Goal: Information Seeking & Learning: Learn about a topic

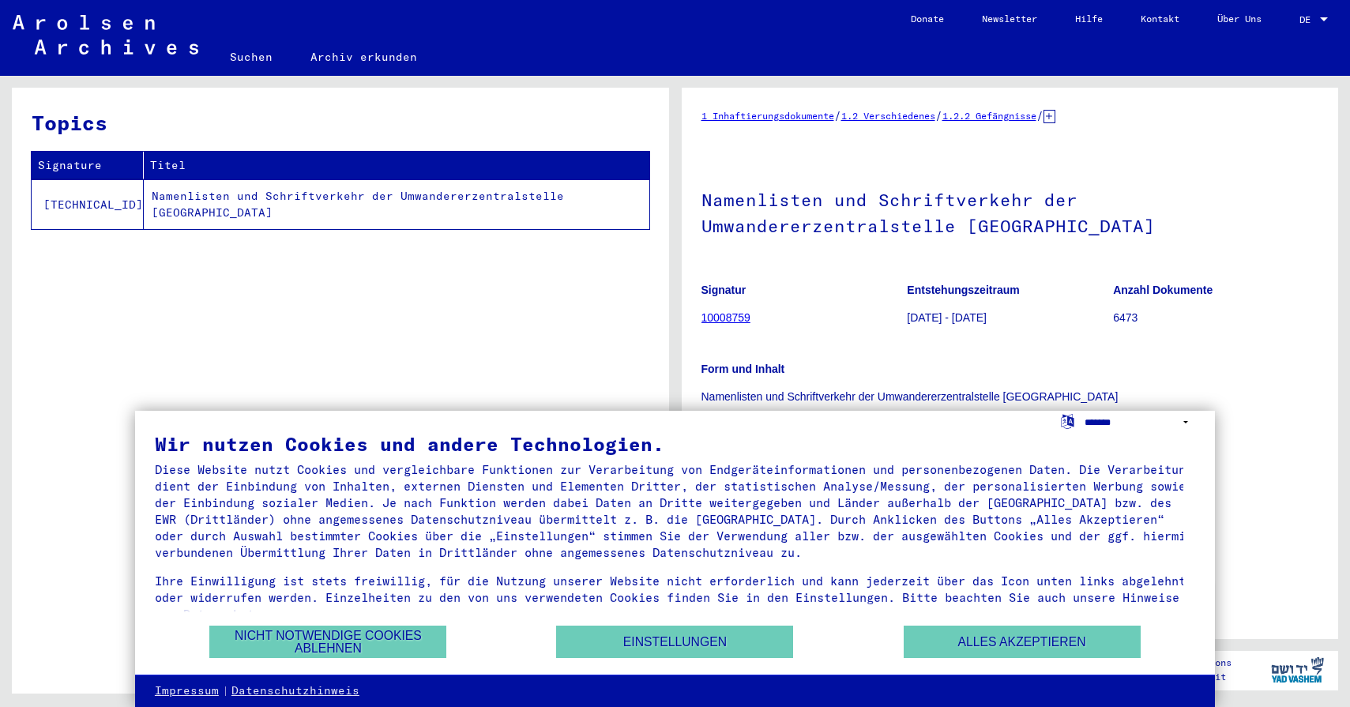
click at [1125, 428] on select "**********" at bounding box center [1140, 422] width 111 height 23
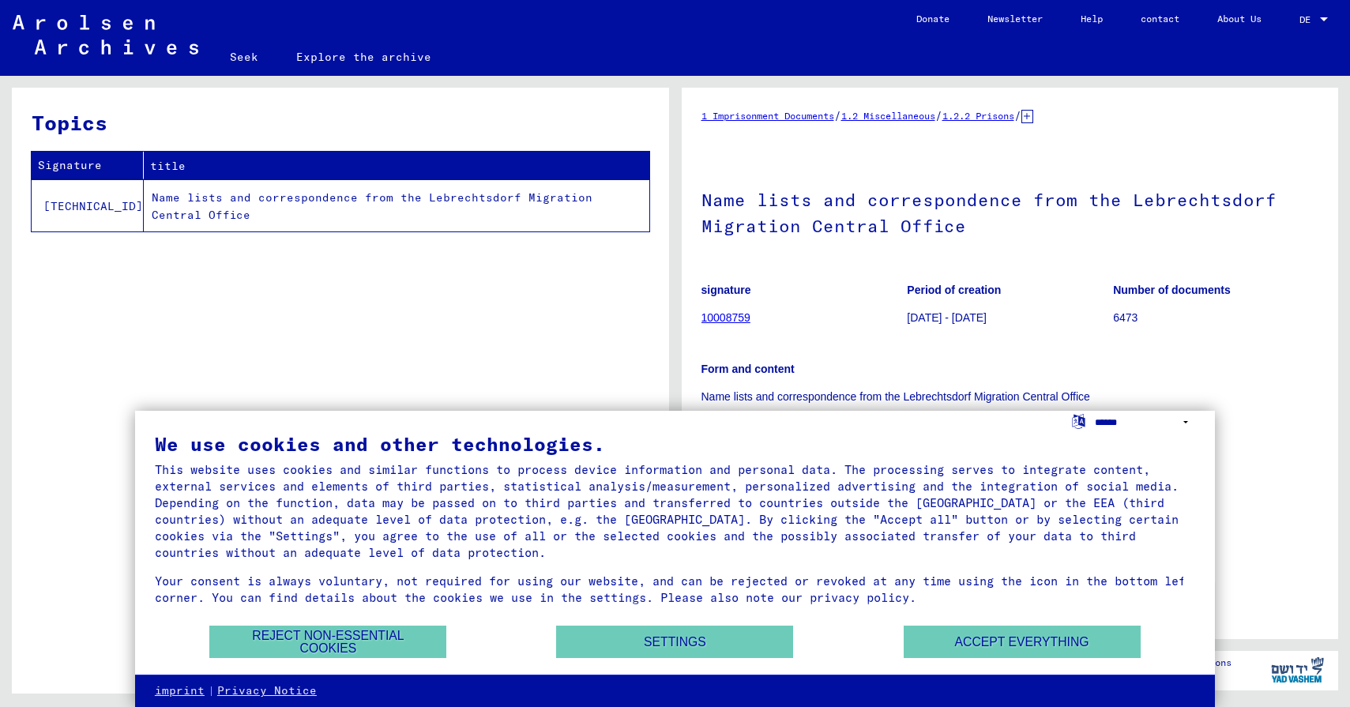
select select "*****"
click at [1095, 411] on select "**********" at bounding box center [1145, 422] width 100 height 23
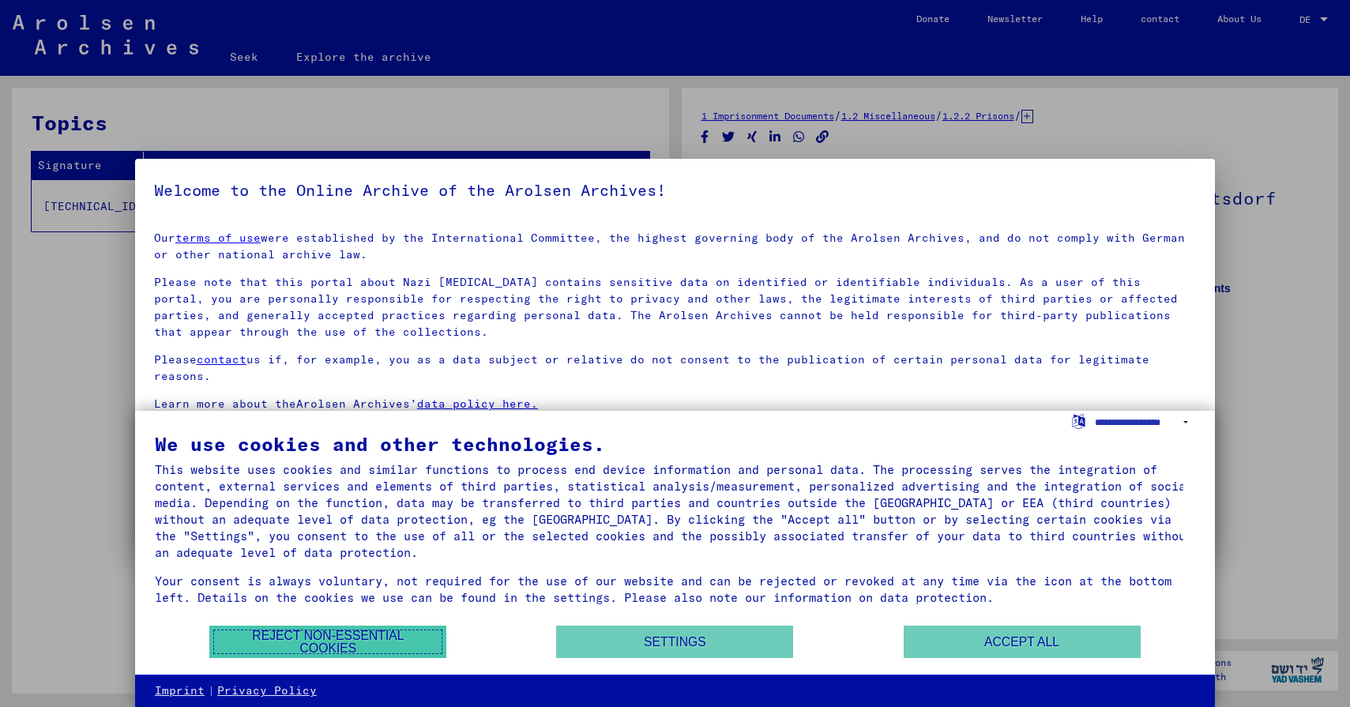
click at [415, 633] on font "Reject non-essential cookies" at bounding box center [327, 642] width 201 height 25
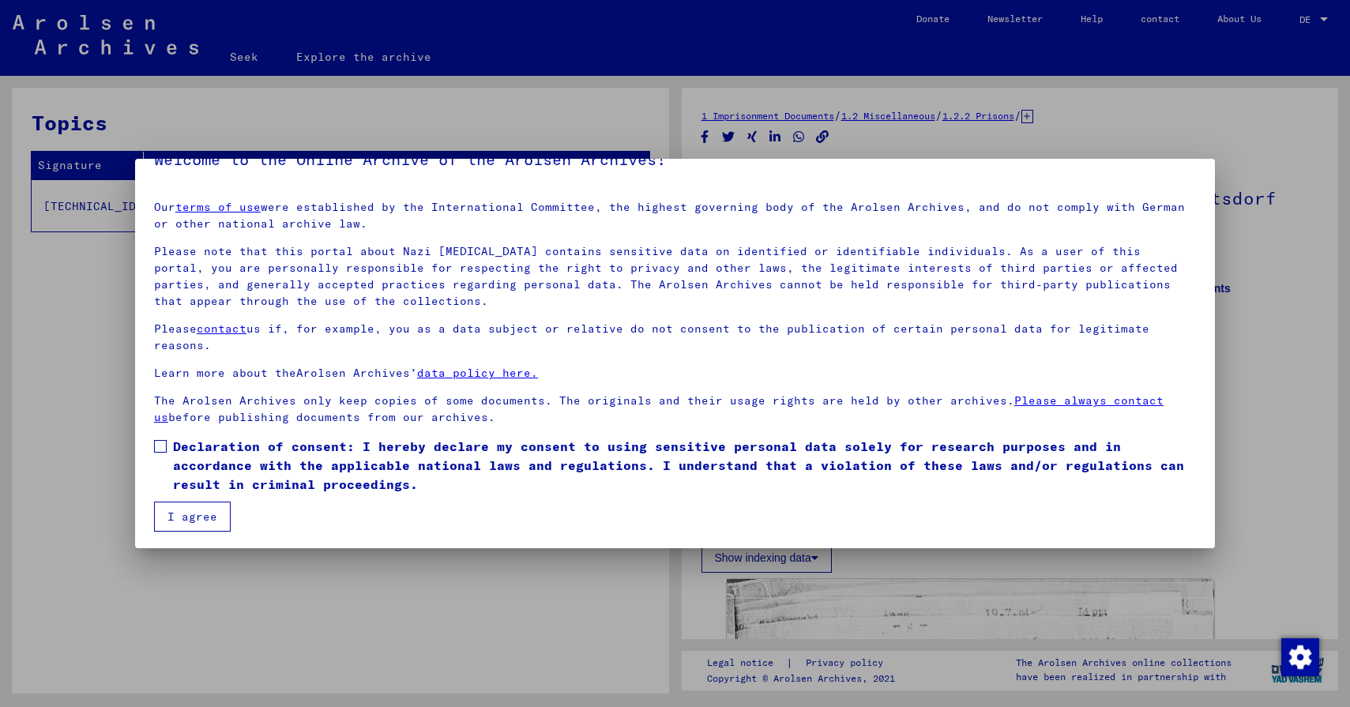
scroll to position [33, 0]
click at [153, 444] on mat-dialog-content "Our terms of use were established by the International Committee, the highest g…" at bounding box center [675, 358] width 1080 height 344
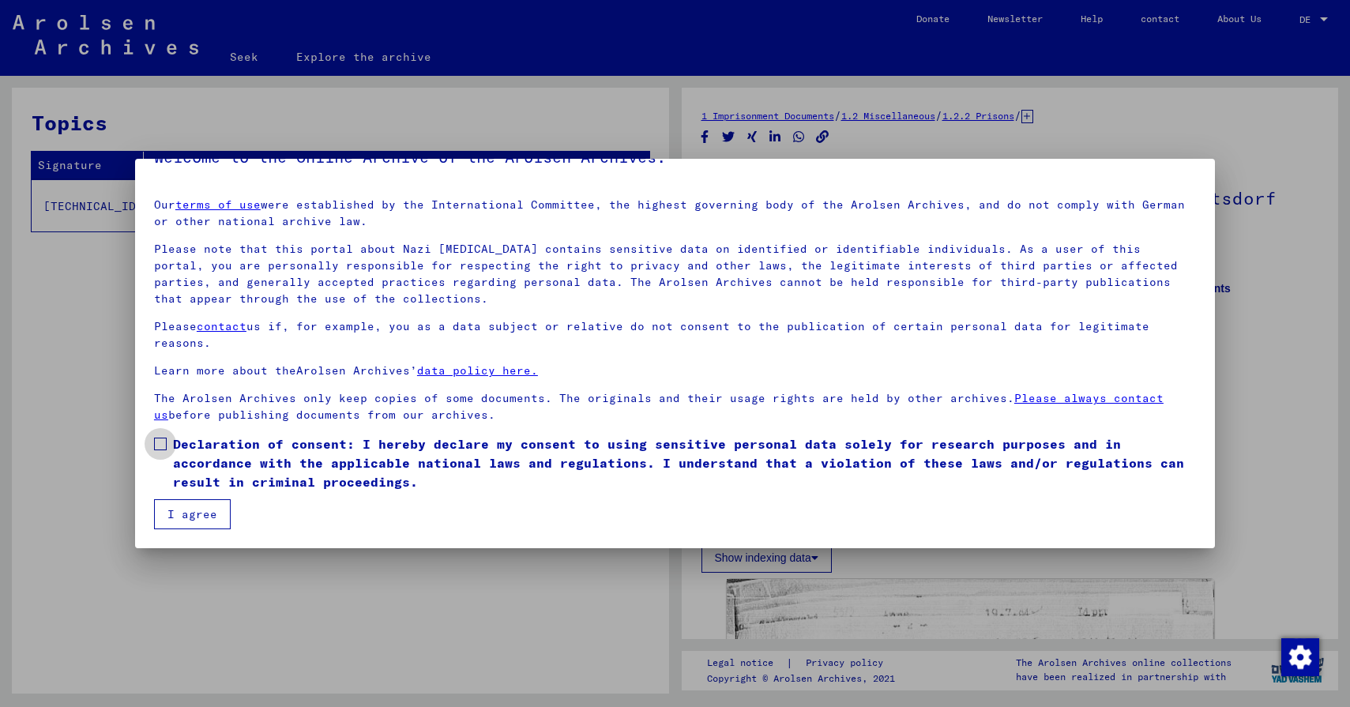
click at [160, 438] on span at bounding box center [160, 444] width 13 height 13
click at [183, 507] on font "I agree" at bounding box center [192, 514] width 50 height 14
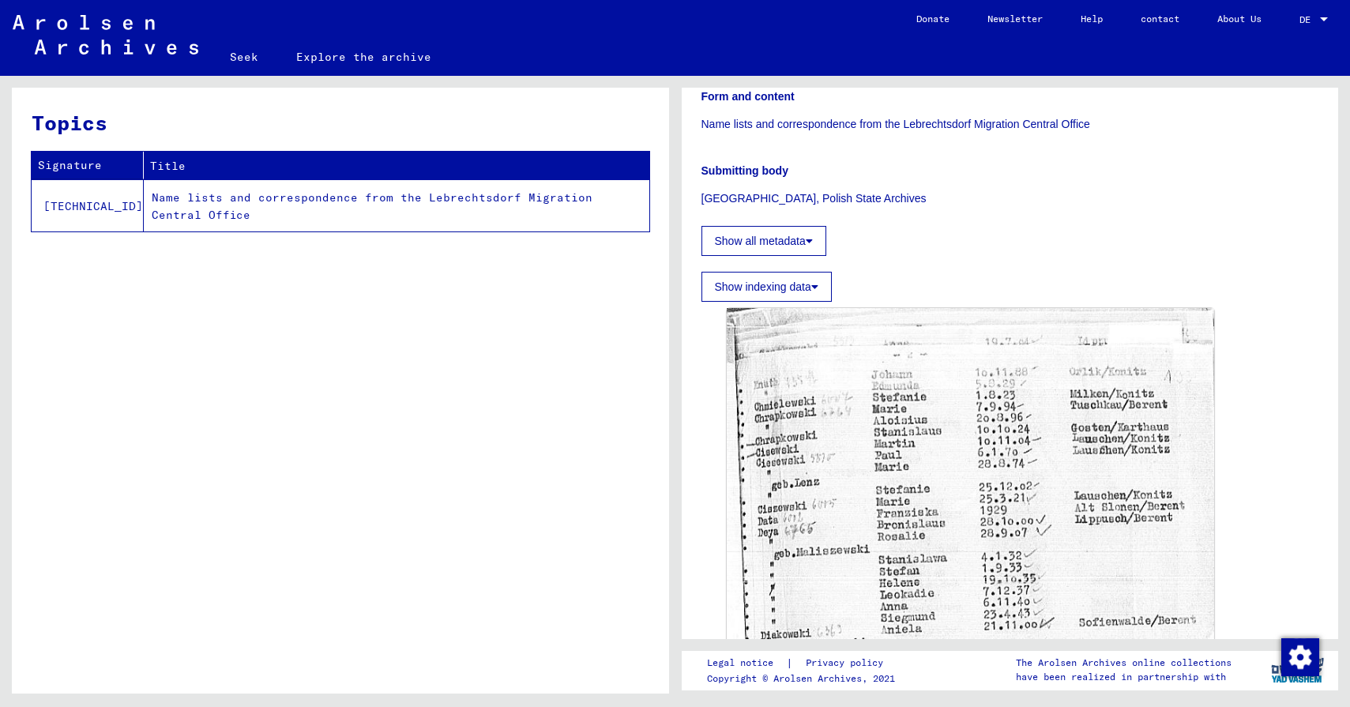
scroll to position [114, 0]
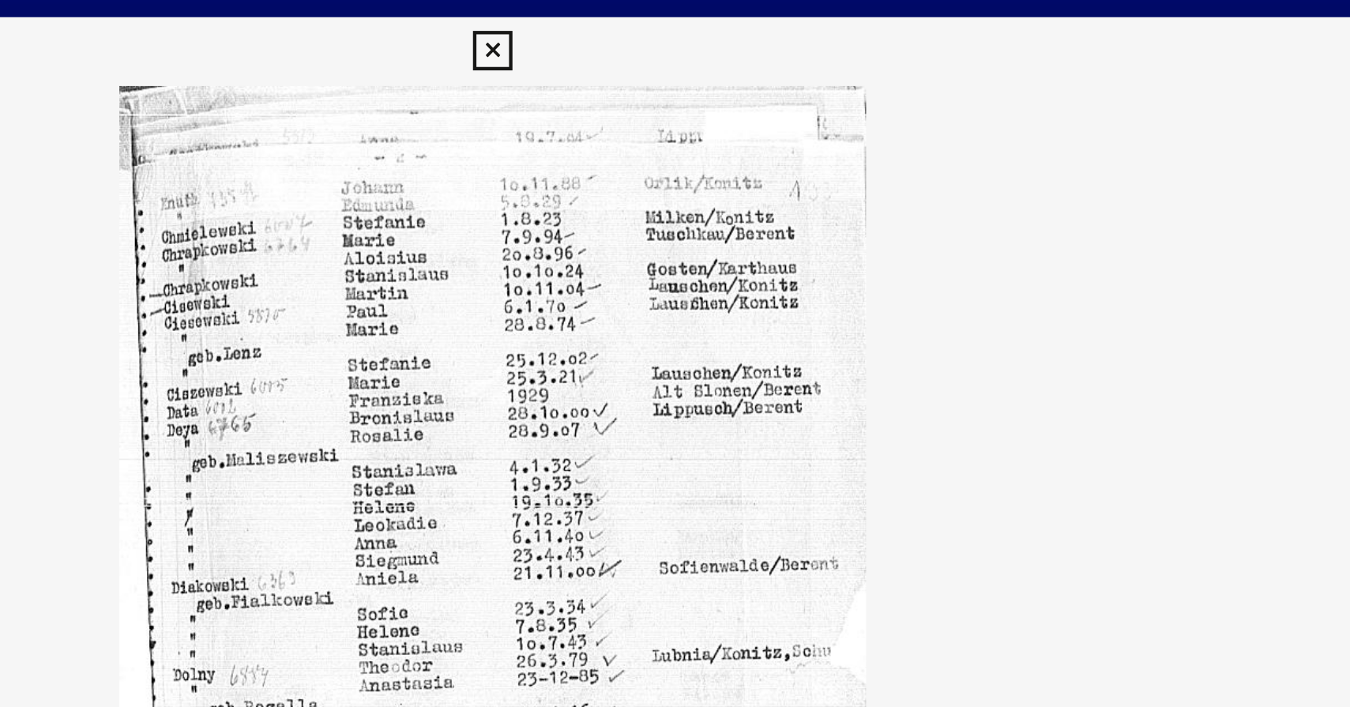
click at [682, 20] on icon at bounding box center [675, 23] width 18 height 19
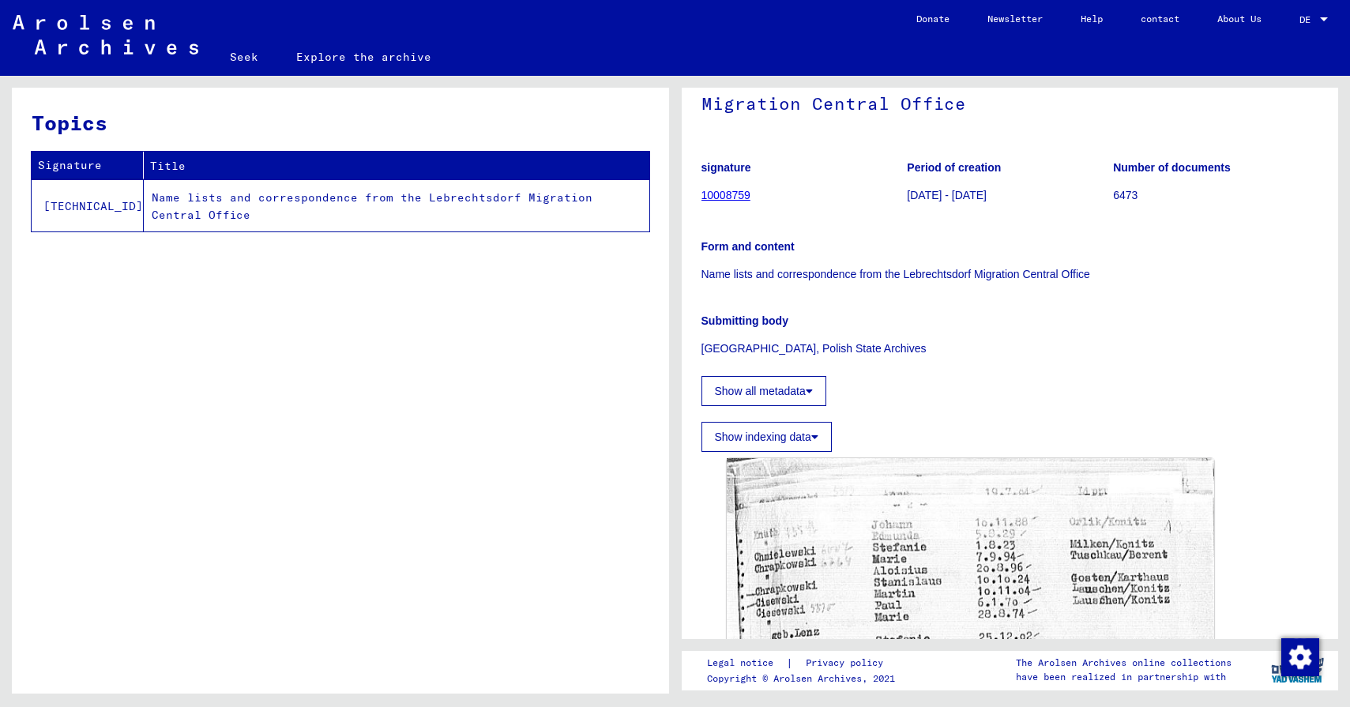
scroll to position [129, 0]
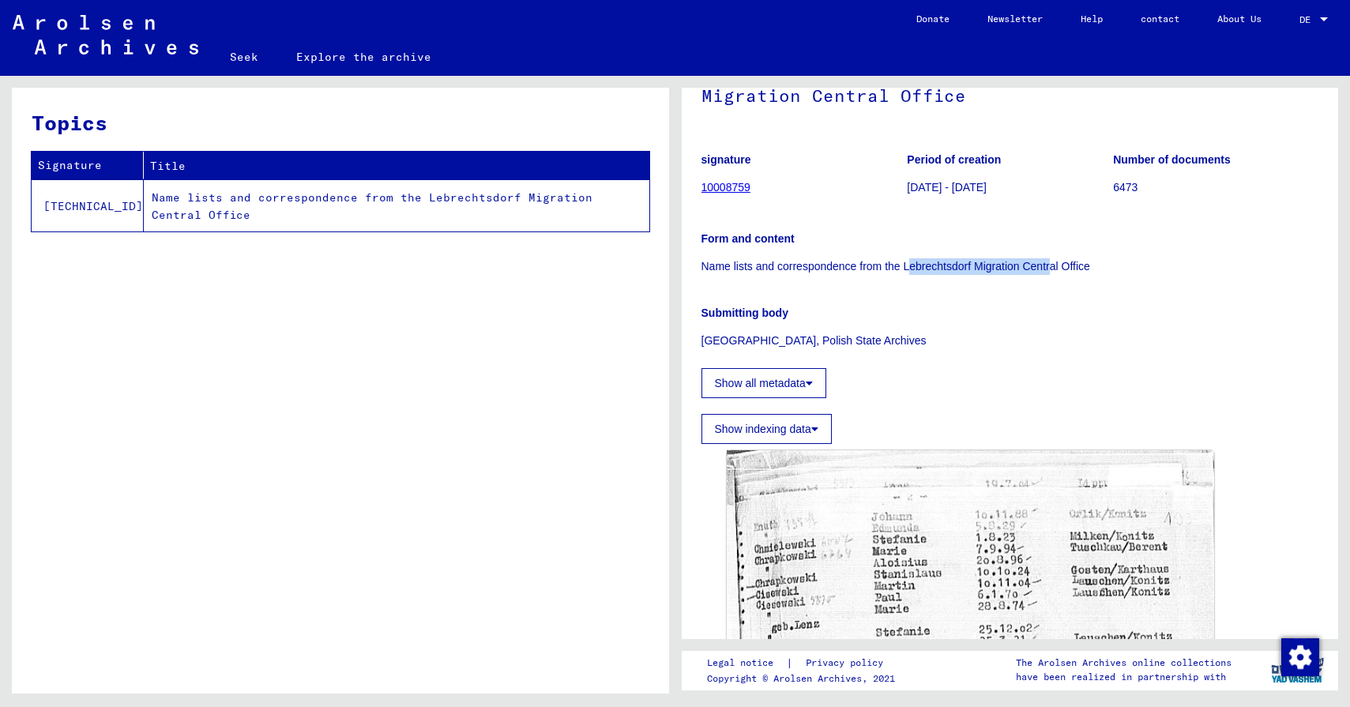
drag, startPoint x: 906, startPoint y: 265, endPoint x: 1052, endPoint y: 265, distance: 146.1
click at [1052, 265] on font "Name lists and correspondence from the Lebrechtsdorf Migration Central Office" at bounding box center [895, 266] width 389 height 13
drag, startPoint x: 904, startPoint y: 265, endPoint x: 1088, endPoint y: 267, distance: 184.1
click at [1088, 267] on font "Name lists and correspondence from the Lebrechtsdorf Migration Central Office" at bounding box center [895, 266] width 389 height 13
copy font "Lebrechtsdorf Migration Central Office"
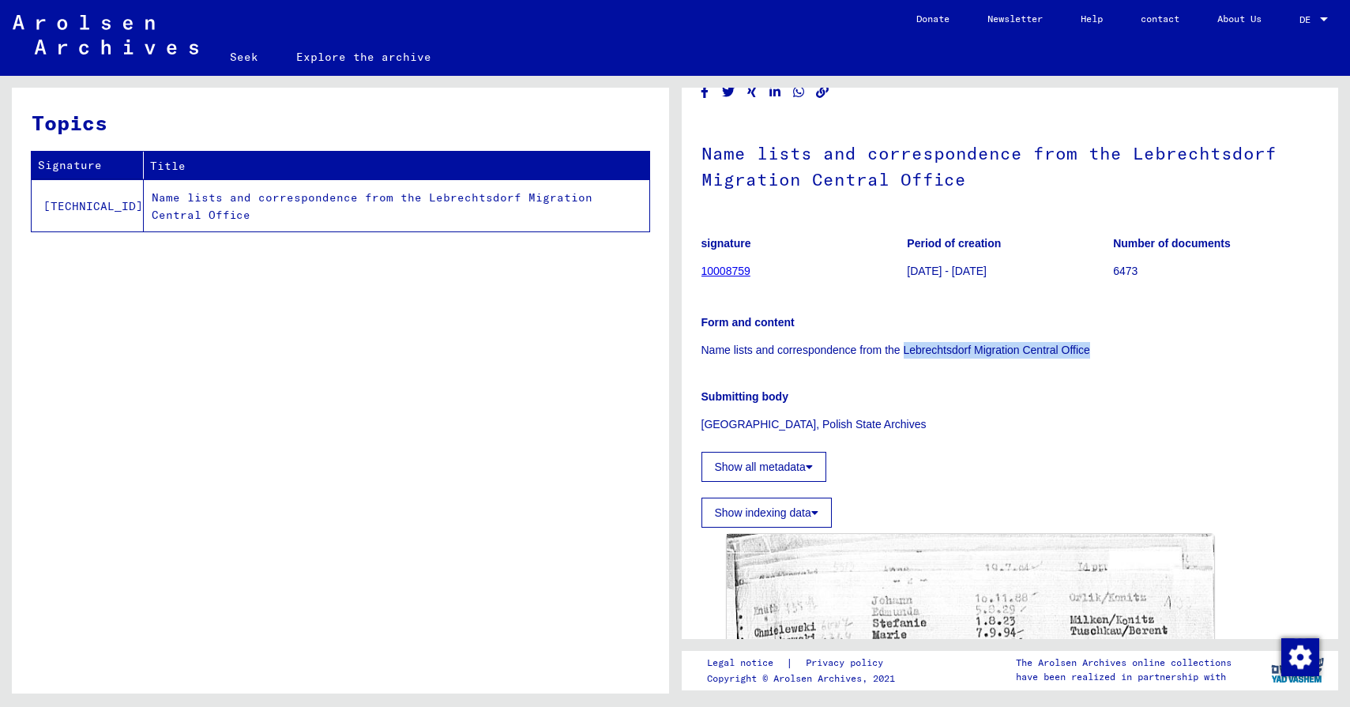
scroll to position [0, 0]
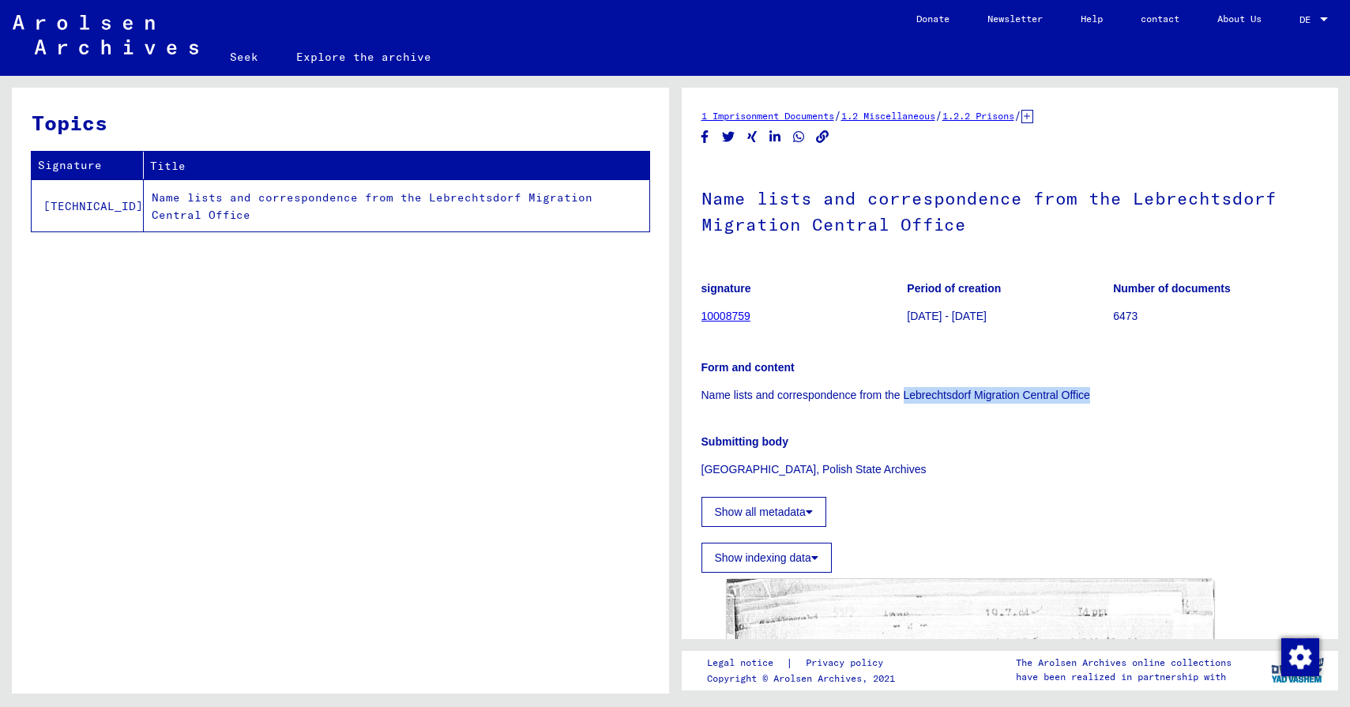
click at [730, 310] on font "10008759" at bounding box center [725, 316] width 49 height 13
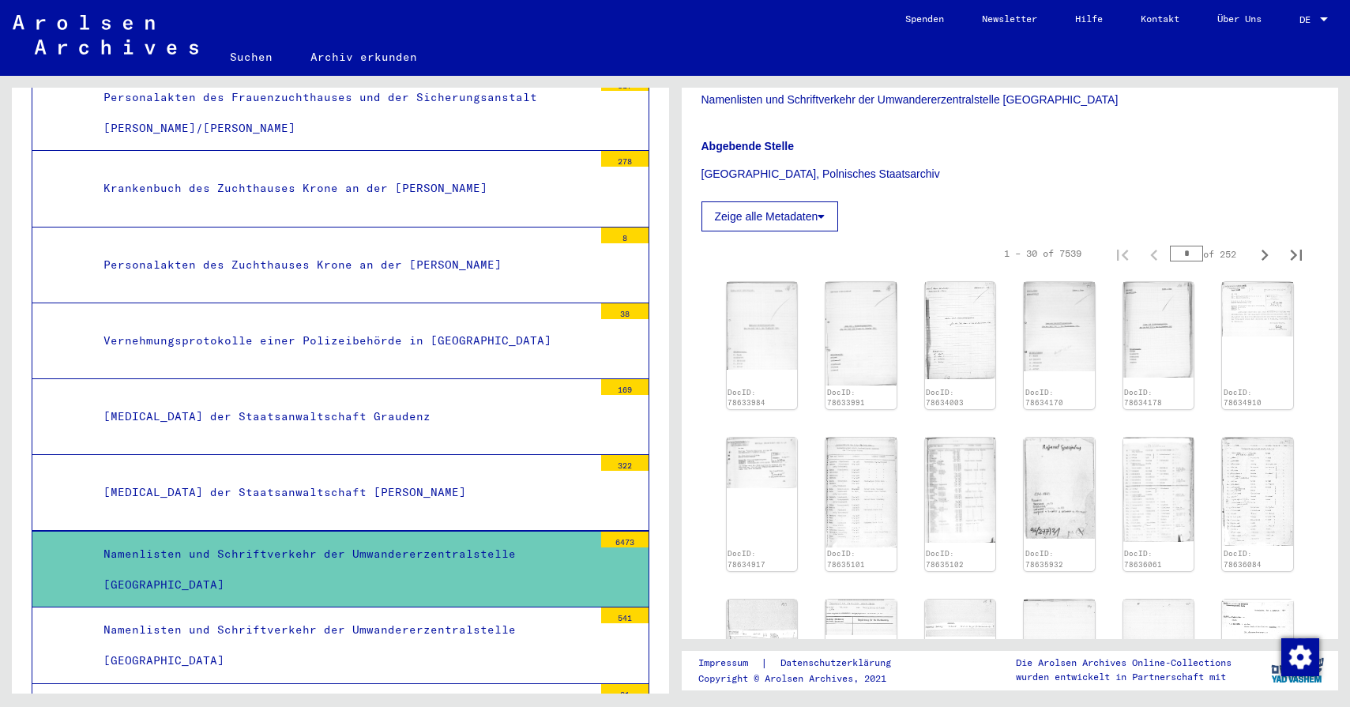
scroll to position [267, 0]
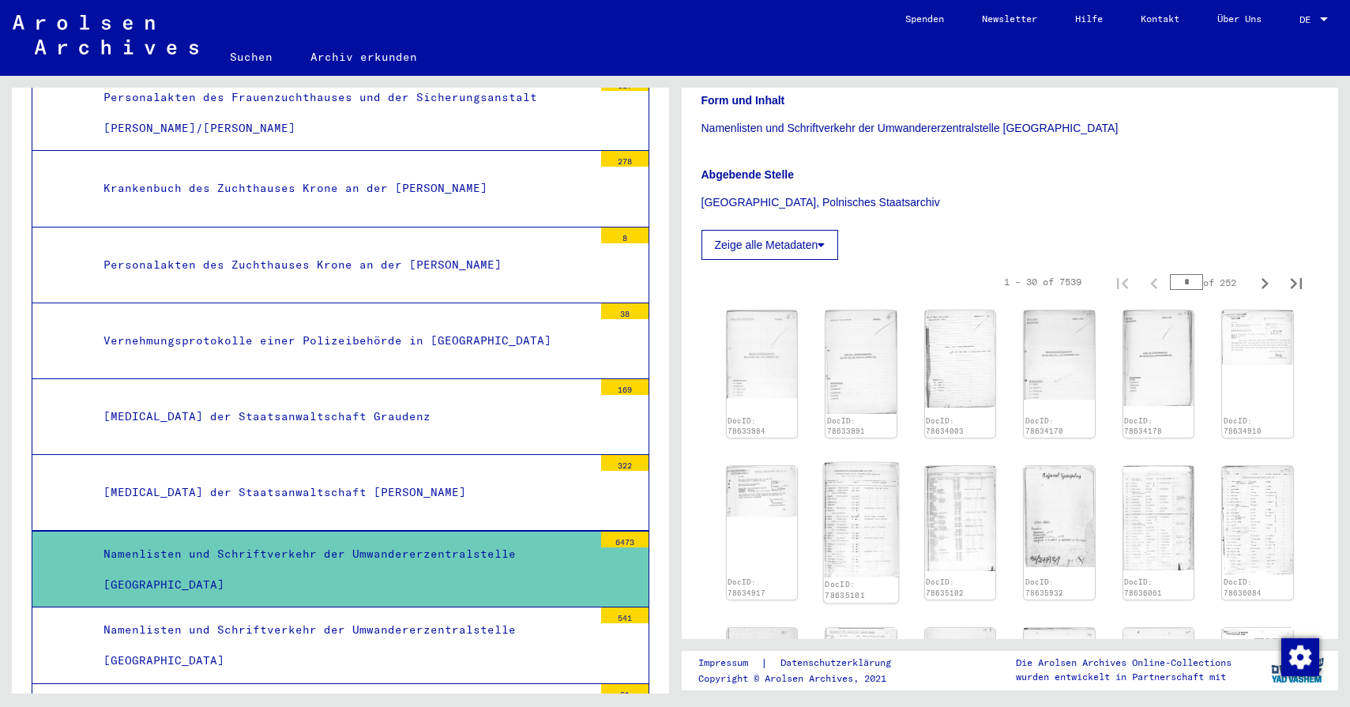
click at [841, 498] on img at bounding box center [861, 520] width 74 height 115
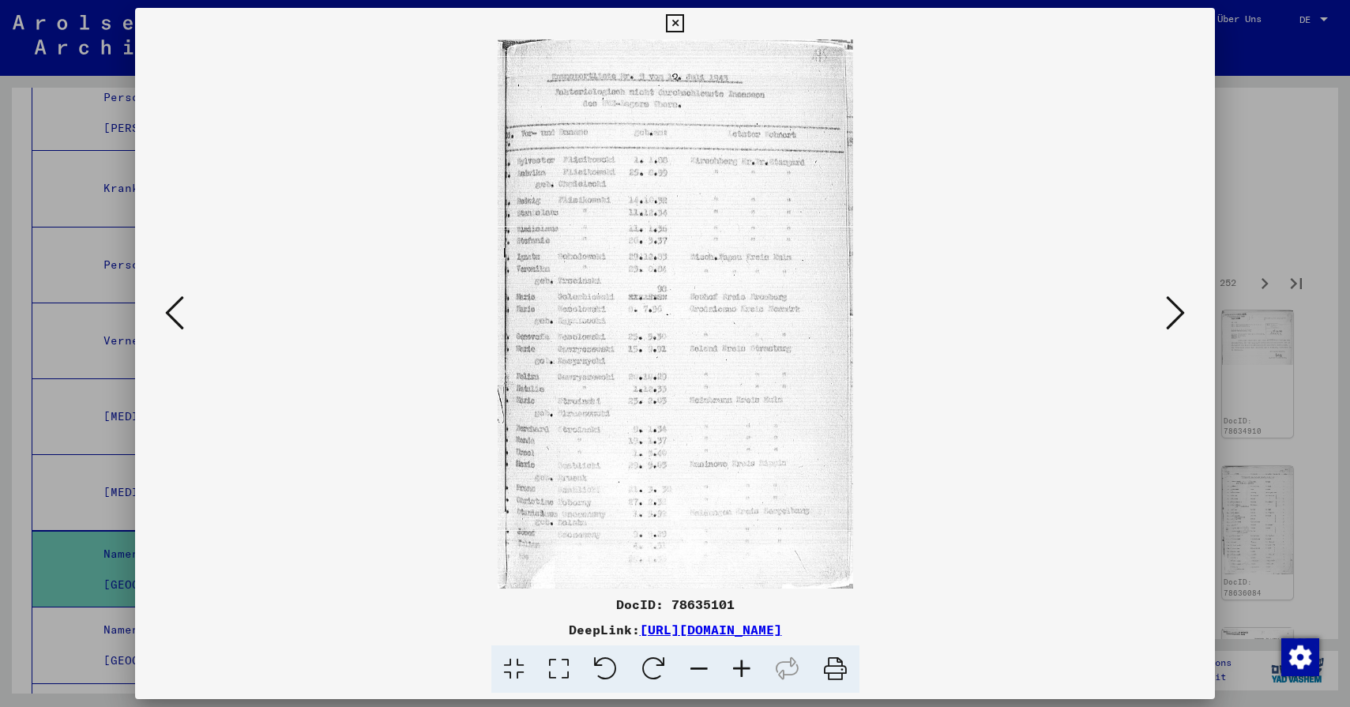
click at [1158, 301] on img at bounding box center [675, 313] width 972 height 549
click at [1171, 305] on icon at bounding box center [1175, 313] width 19 height 38
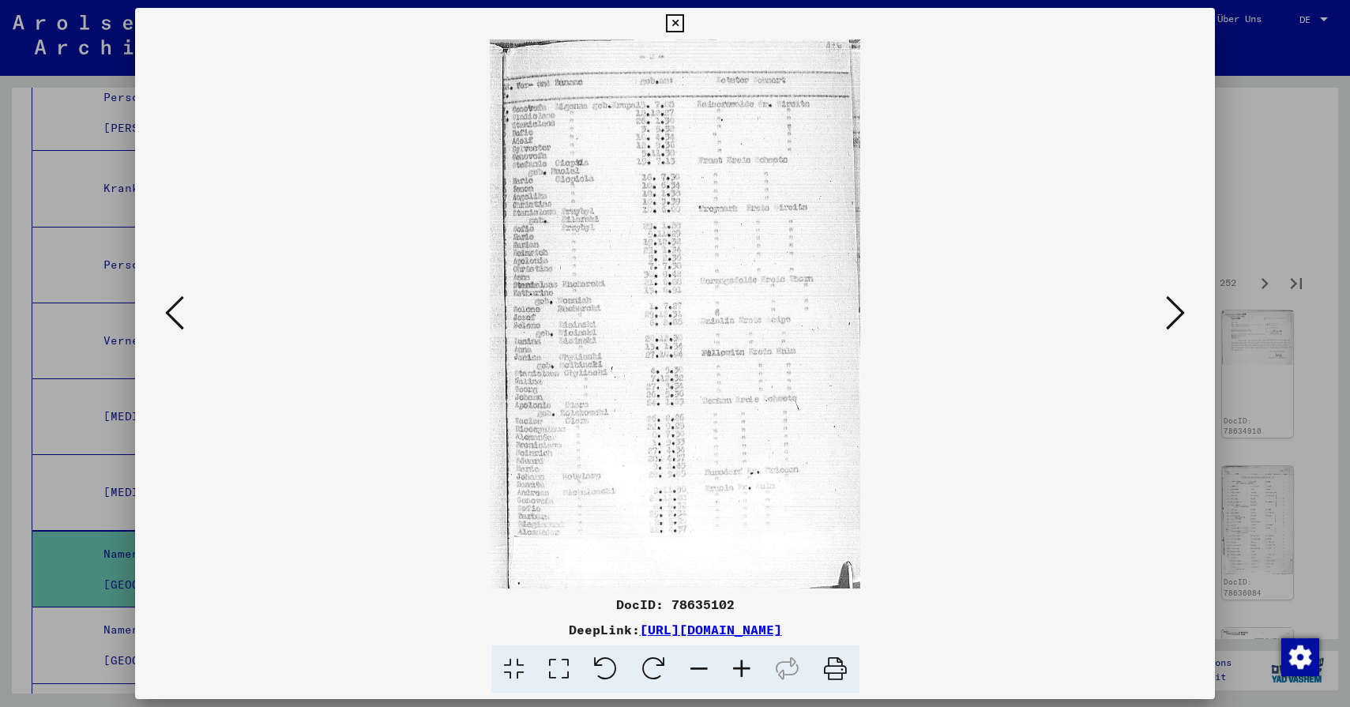
click at [1171, 305] on icon at bounding box center [1175, 313] width 19 height 38
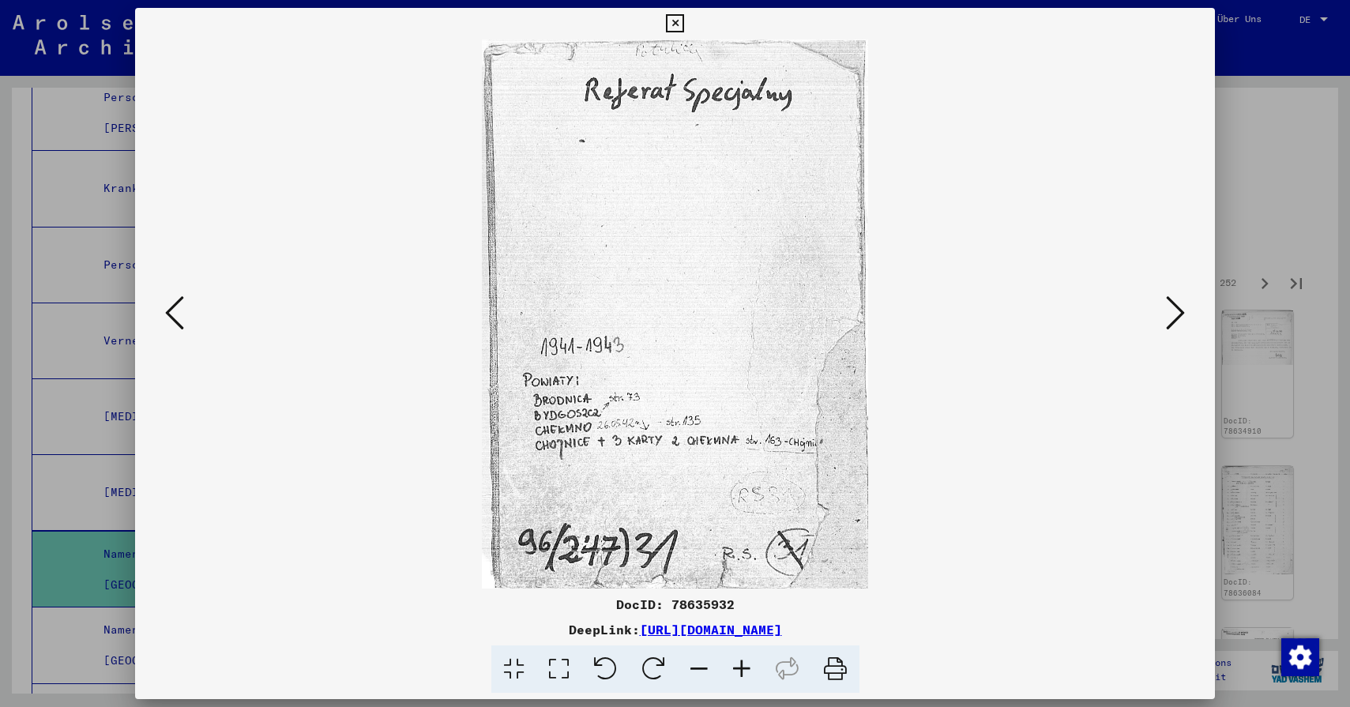
click at [1306, 230] on div at bounding box center [675, 353] width 1350 height 707
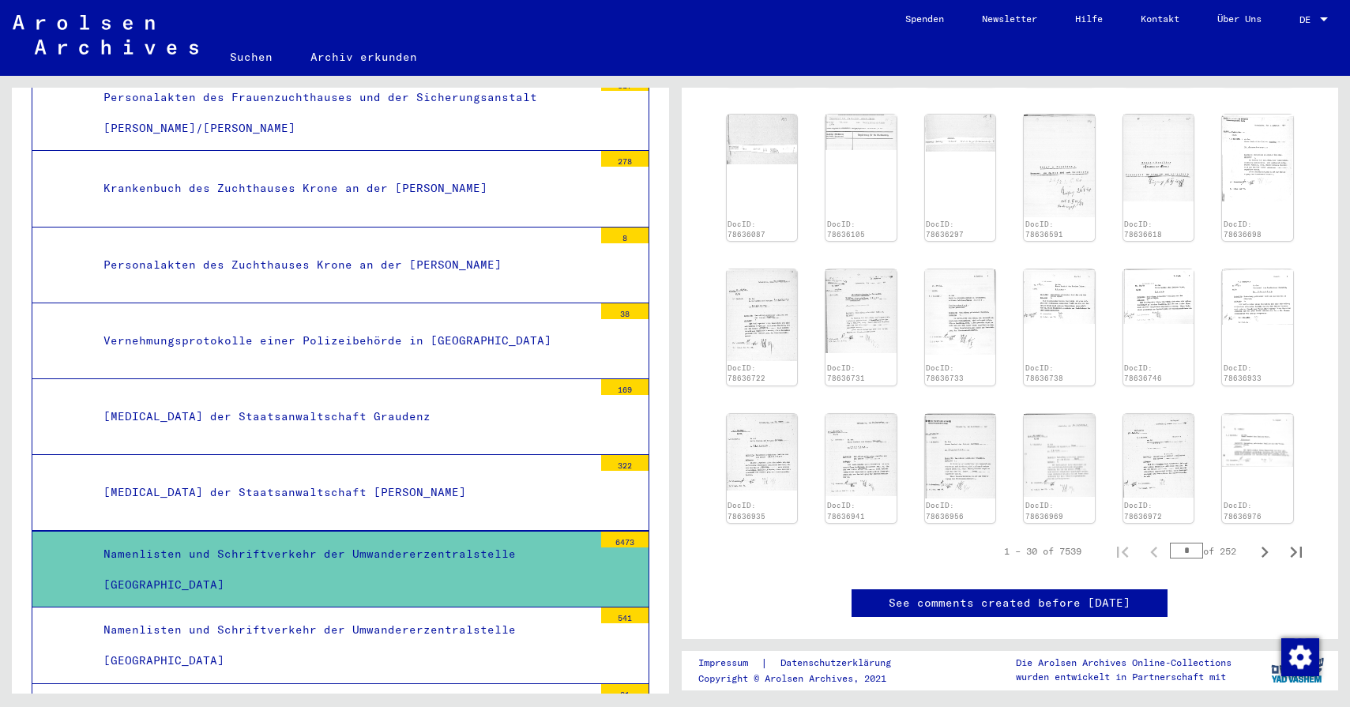
scroll to position [1245, 0]
